Goal: Information Seeking & Learning: Learn about a topic

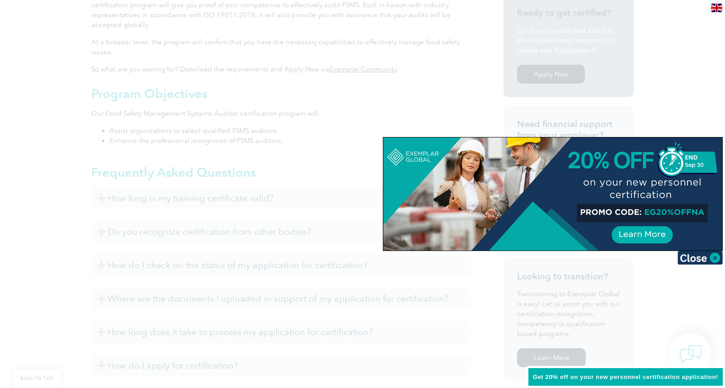
scroll to position [316, 0]
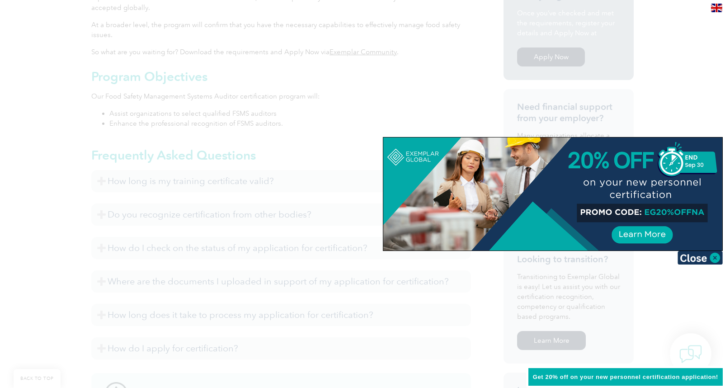
click at [319, 64] on div at bounding box center [362, 194] width 725 height 388
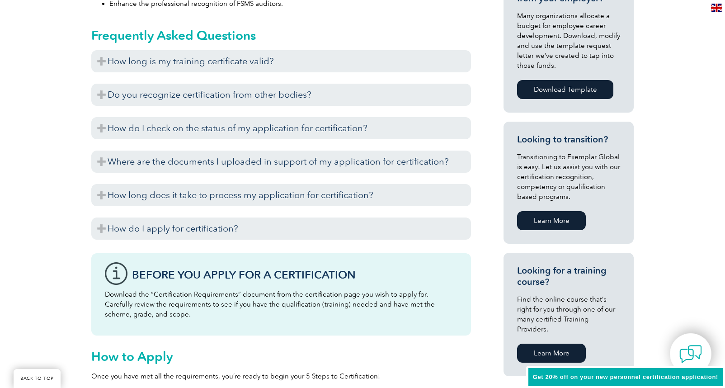
scroll to position [452, 0]
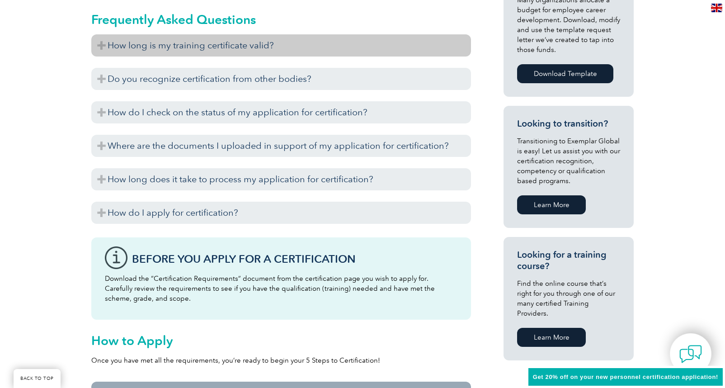
click at [100, 44] on h3 "How long is my training certificate valid?" at bounding box center [281, 45] width 380 height 22
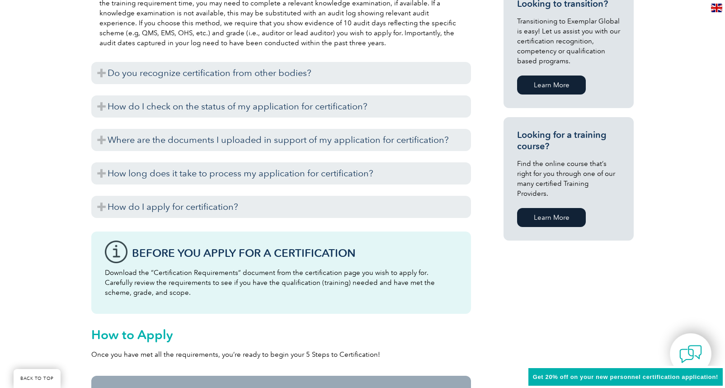
scroll to position [588, 0]
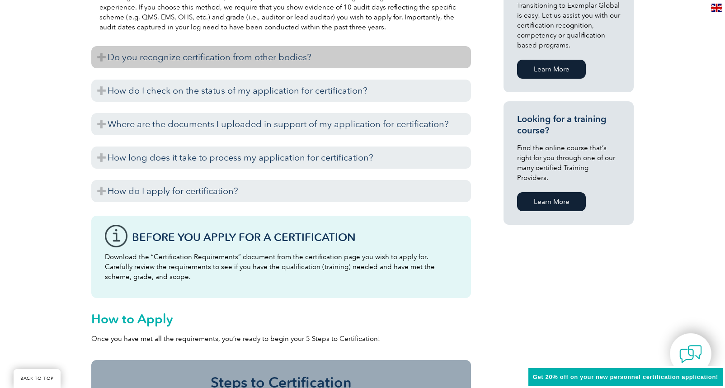
click at [103, 56] on h3 "Do you recognize certification from other bodies?" at bounding box center [281, 57] width 380 height 22
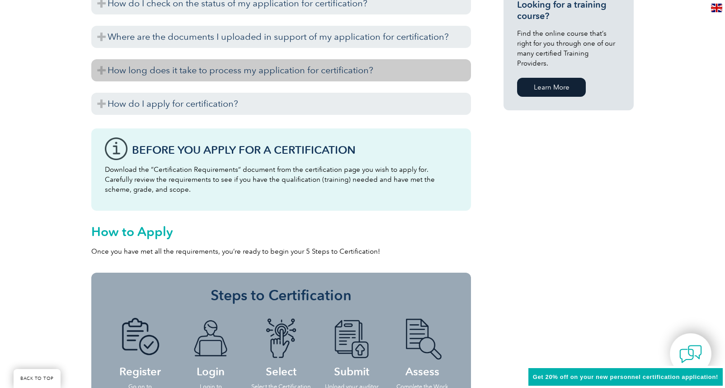
scroll to position [723, 0]
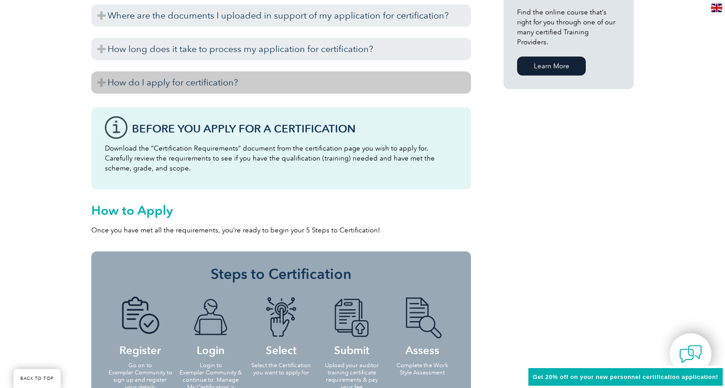
click at [103, 82] on h3 "How do I apply for certification?" at bounding box center [281, 82] width 380 height 22
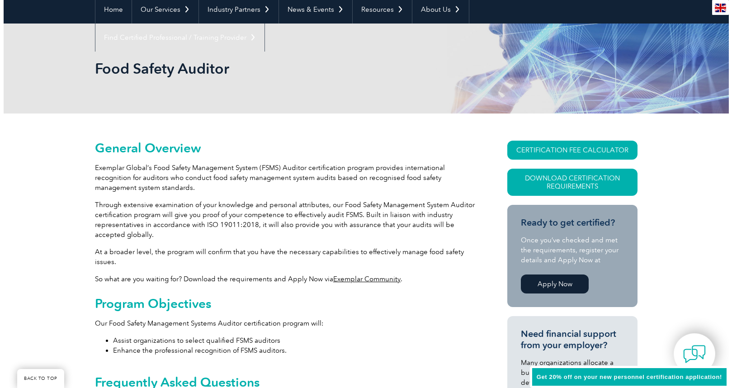
scroll to position [90, 0]
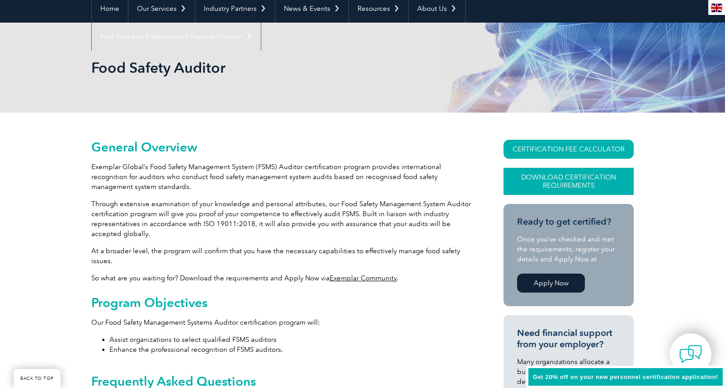
click at [545, 175] on link "Download Certification Requirements" at bounding box center [568, 181] width 130 height 27
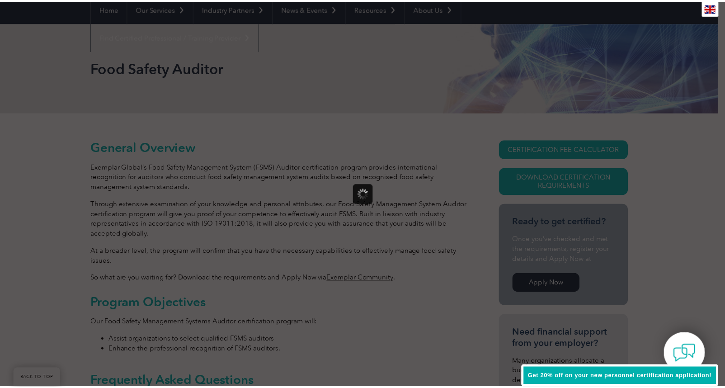
scroll to position [0, 0]
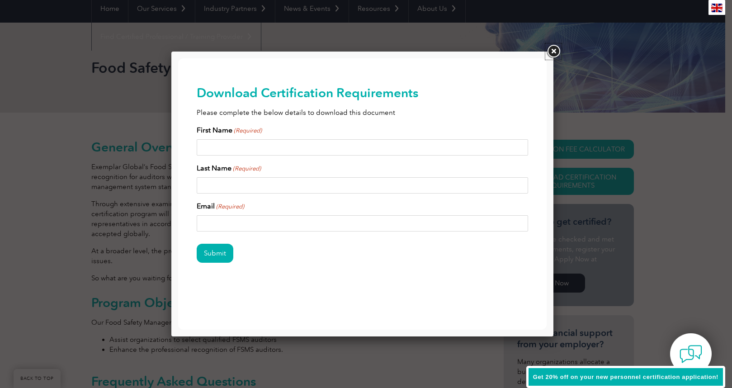
drag, startPoint x: 550, startPoint y: 54, endPoint x: 548, endPoint y: 58, distance: 4.9
click at [550, 54] on link at bounding box center [553, 51] width 16 height 16
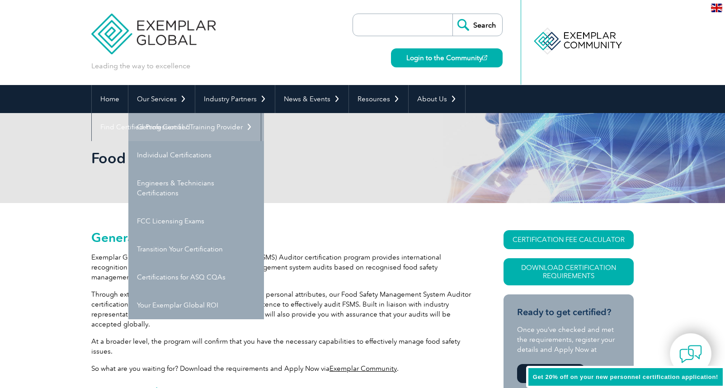
click at [169, 127] on link "Getting Certified" at bounding box center [196, 127] width 136 height 28
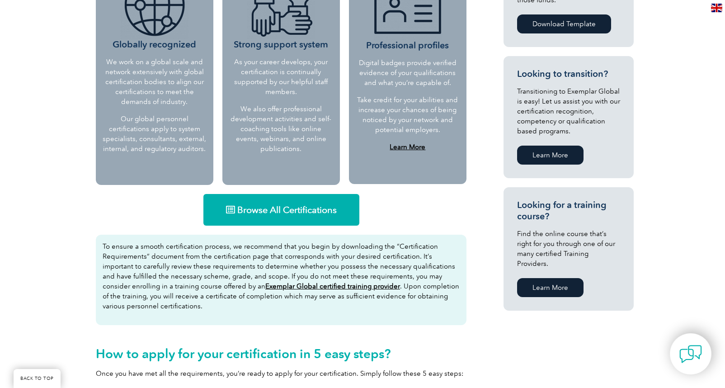
scroll to position [452, 0]
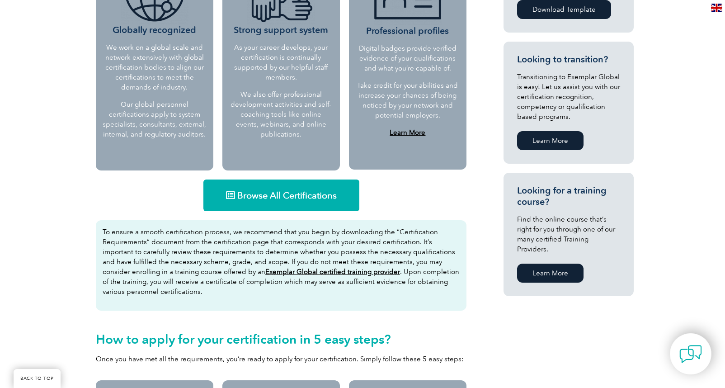
click at [265, 193] on span "Browse All Certifications" at bounding box center [286, 195] width 99 height 9
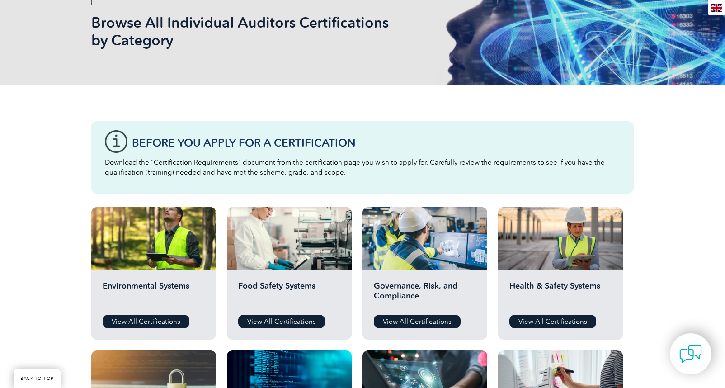
scroll to position [271, 0]
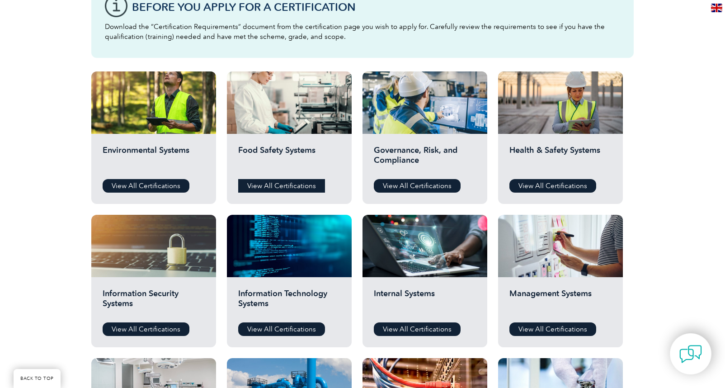
click at [296, 188] on link "View All Certifications" at bounding box center [281, 186] width 87 height 14
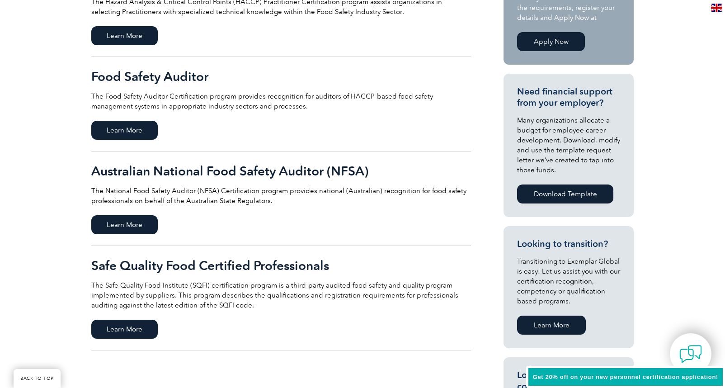
scroll to position [271, 0]
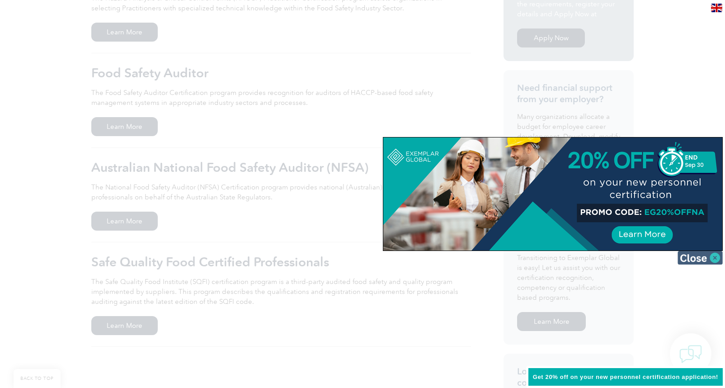
click at [695, 260] on img at bounding box center [699, 258] width 45 height 14
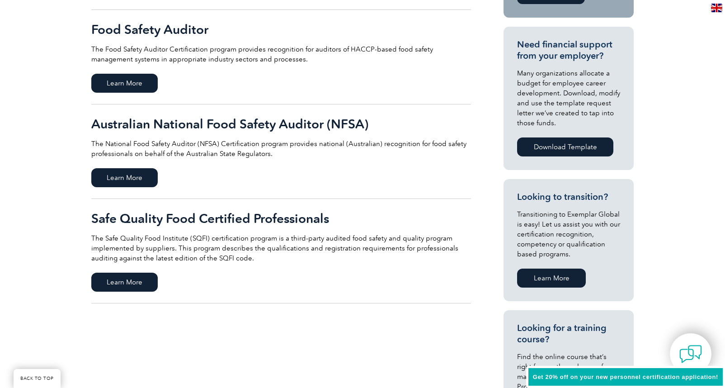
scroll to position [316, 0]
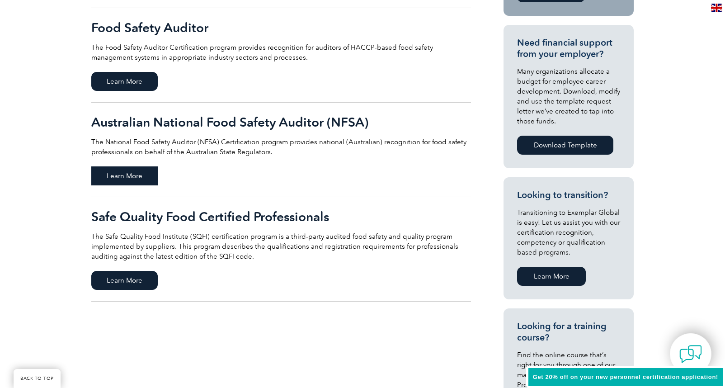
click at [120, 172] on span "Learn More" at bounding box center [124, 175] width 66 height 19
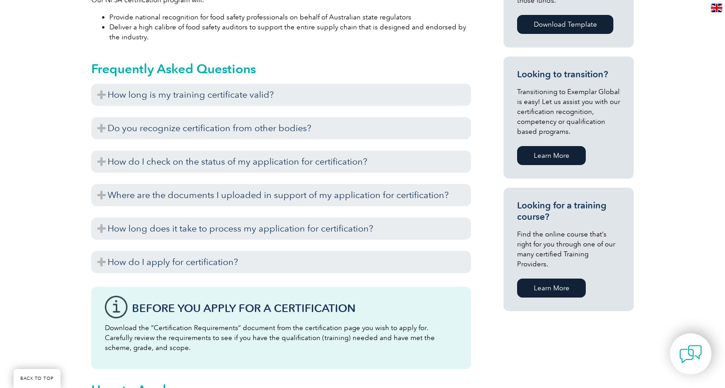
scroll to position [588, 0]
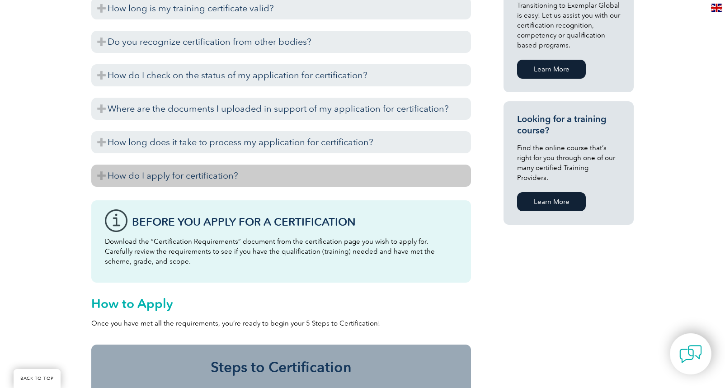
click at [103, 176] on h3 "How do I apply for certification?" at bounding box center [281, 176] width 380 height 22
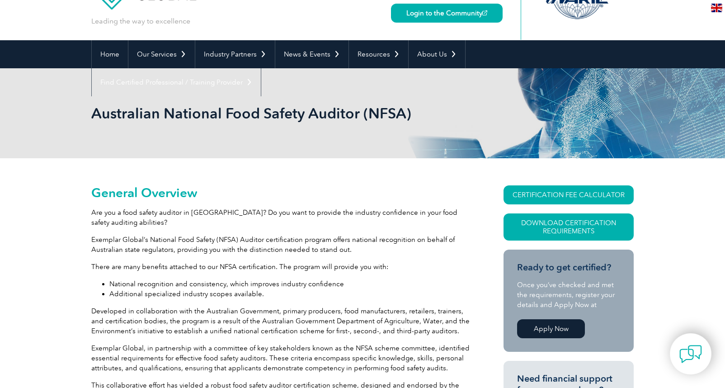
scroll to position [0, 0]
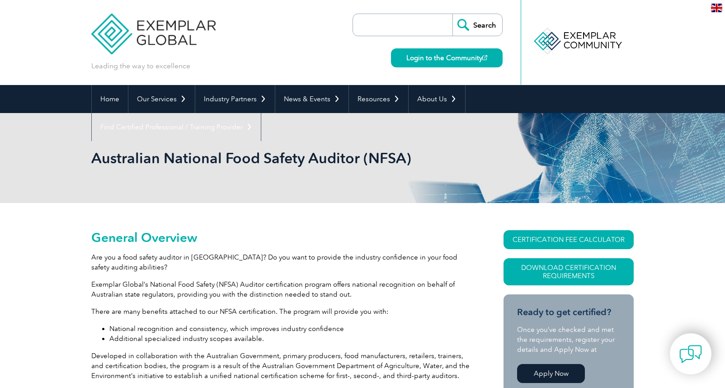
click at [143, 30] on img at bounding box center [153, 27] width 124 height 54
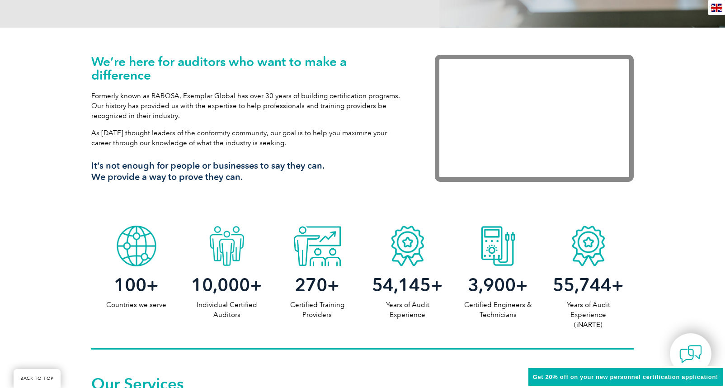
scroll to position [407, 0]
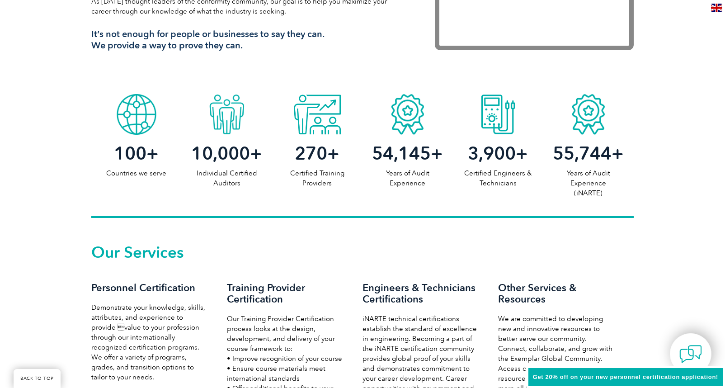
click at [222, 165] on div "10,000 + Individual Certified Auditors" at bounding box center [227, 161] width 90 height 53
click at [221, 175] on p "Individual Certified Auditors" at bounding box center [227, 178] width 90 height 20
click at [231, 125] on div at bounding box center [227, 111] width 90 height 45
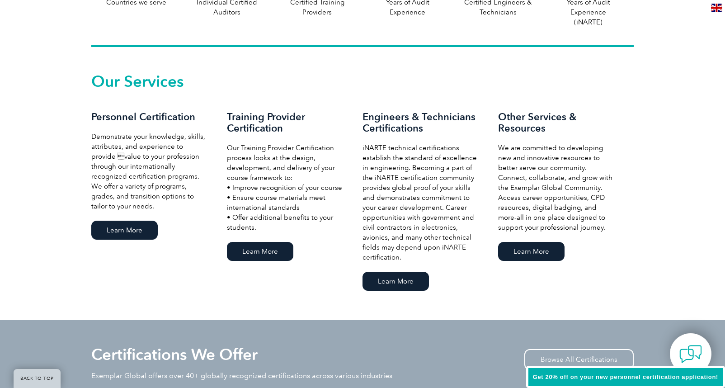
scroll to position [588, 0]
